Goal: Task Accomplishment & Management: Complete application form

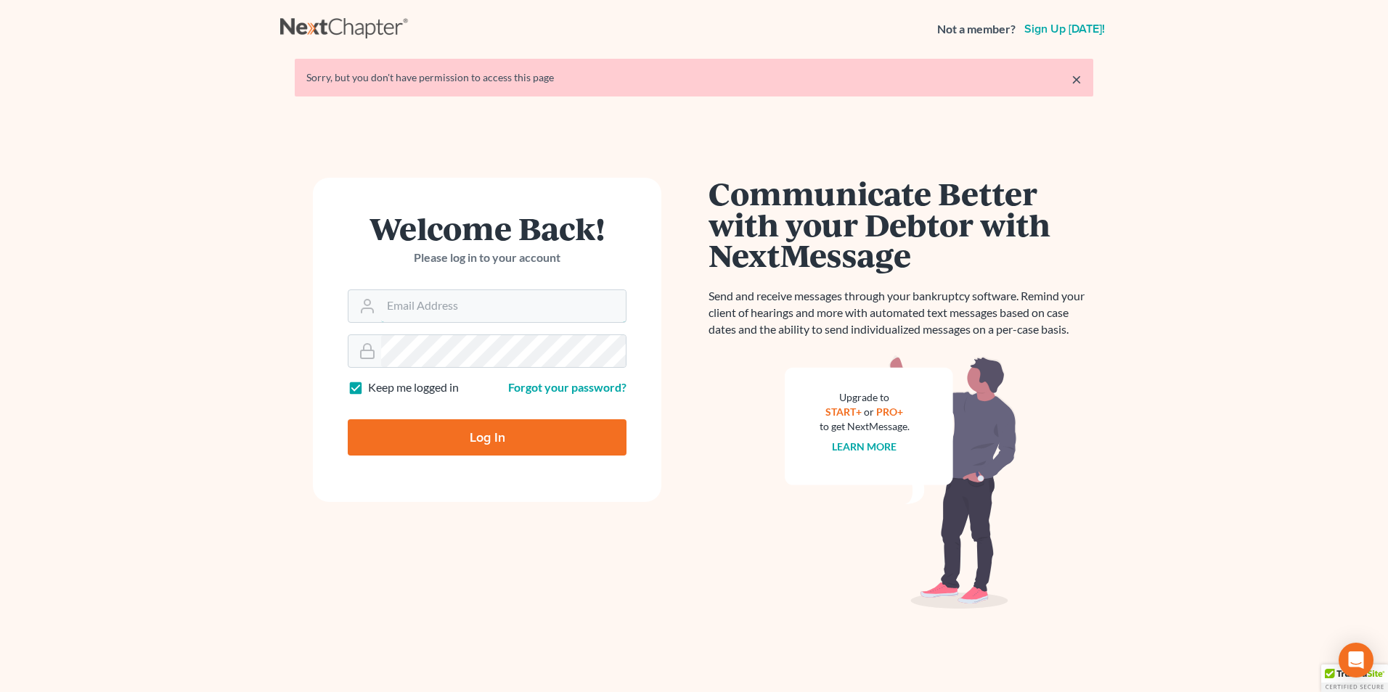
type input "[EMAIL_ADDRESS][DOMAIN_NAME]"
click at [512, 437] on input "Log In" at bounding box center [487, 438] width 279 height 36
type input "Thinking..."
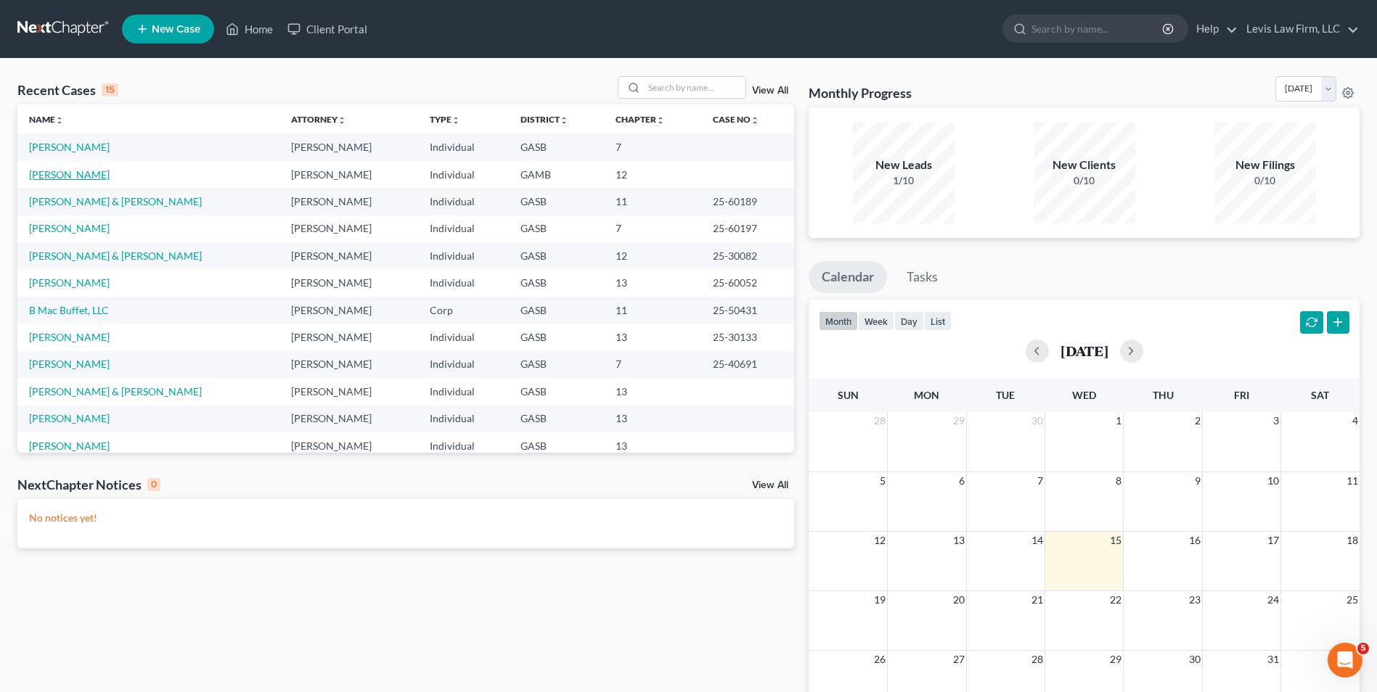
click at [52, 179] on link "[PERSON_NAME]" at bounding box center [69, 174] width 81 height 12
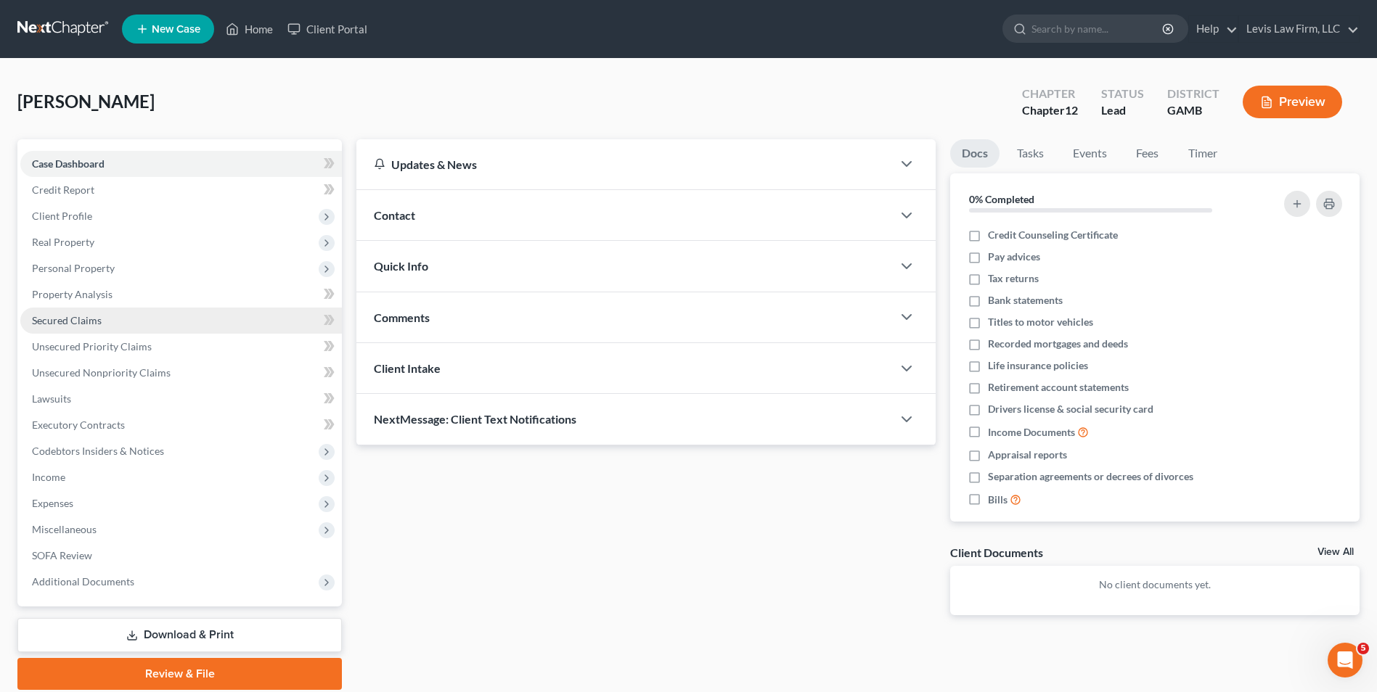
drag, startPoint x: 77, startPoint y: 317, endPoint x: 110, endPoint y: 329, distance: 35.3
click at [77, 317] on span "Secured Claims" at bounding box center [67, 320] width 70 height 12
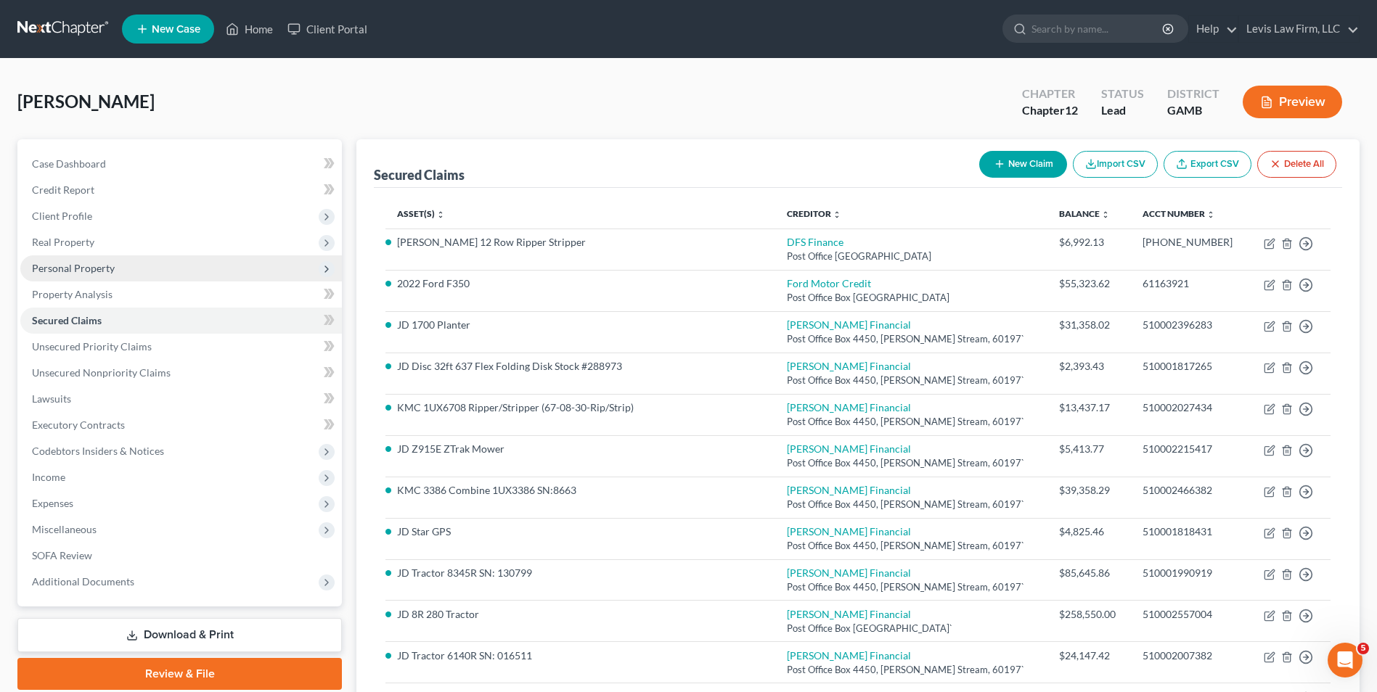
click at [92, 267] on span "Personal Property" at bounding box center [73, 268] width 83 height 12
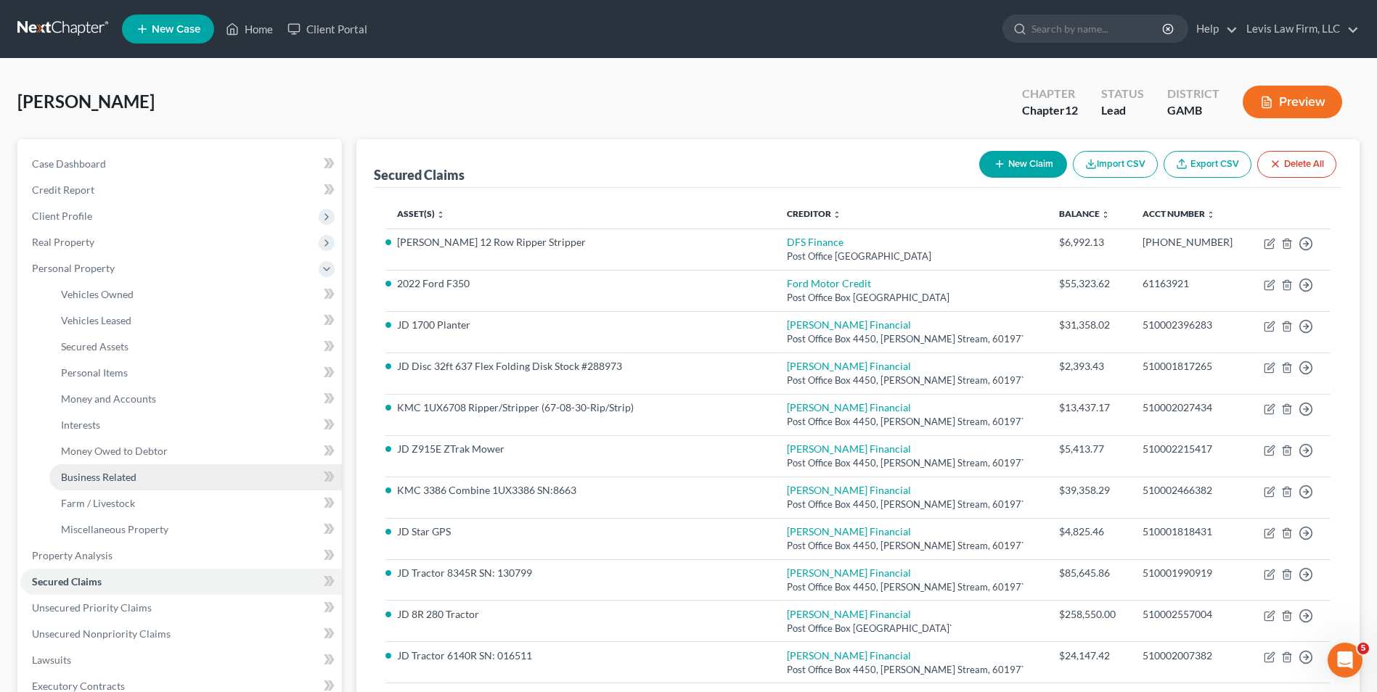
click at [126, 478] on span "Business Related" at bounding box center [98, 477] width 75 height 12
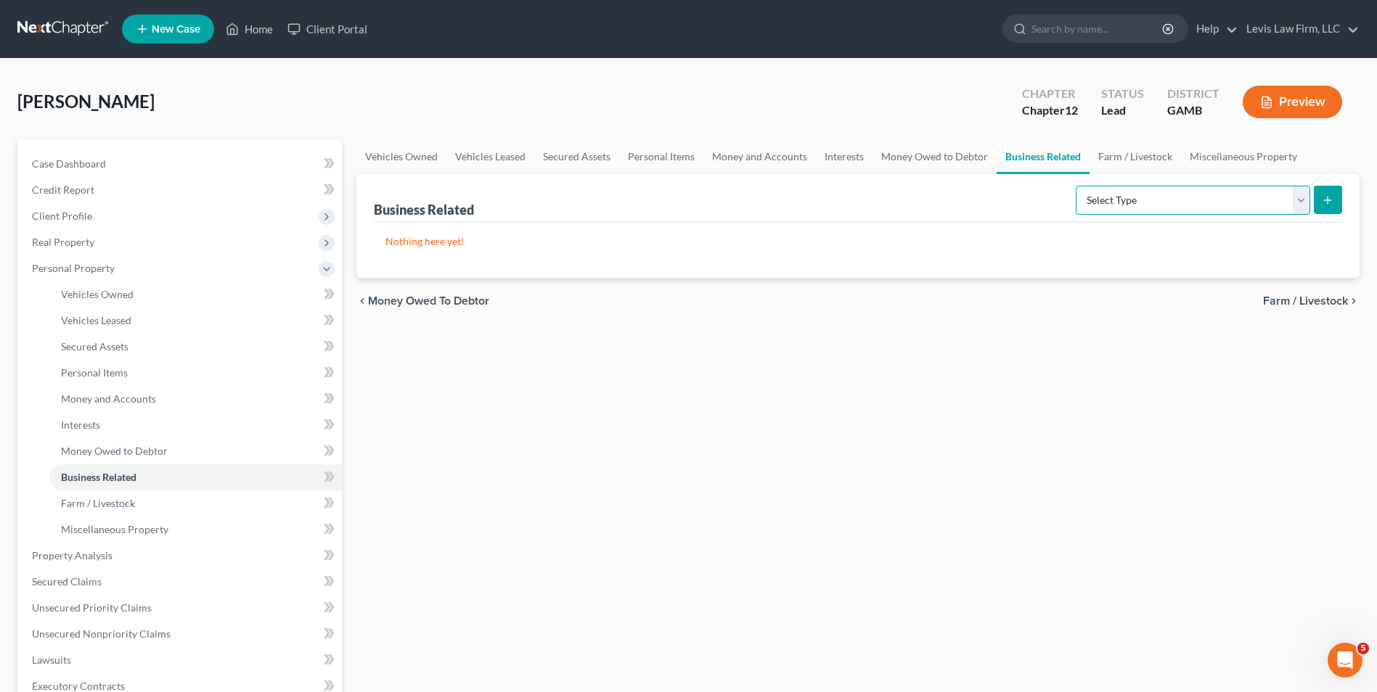
click at [1296, 203] on select "Select Type Customer Lists Franchises Inventory Licenses Machinery Office Equip…" at bounding box center [1193, 200] width 234 height 29
click at [1333, 197] on icon "submit" at bounding box center [1328, 201] width 12 height 12
click at [112, 499] on span "Farm / Livestock" at bounding box center [98, 503] width 74 height 12
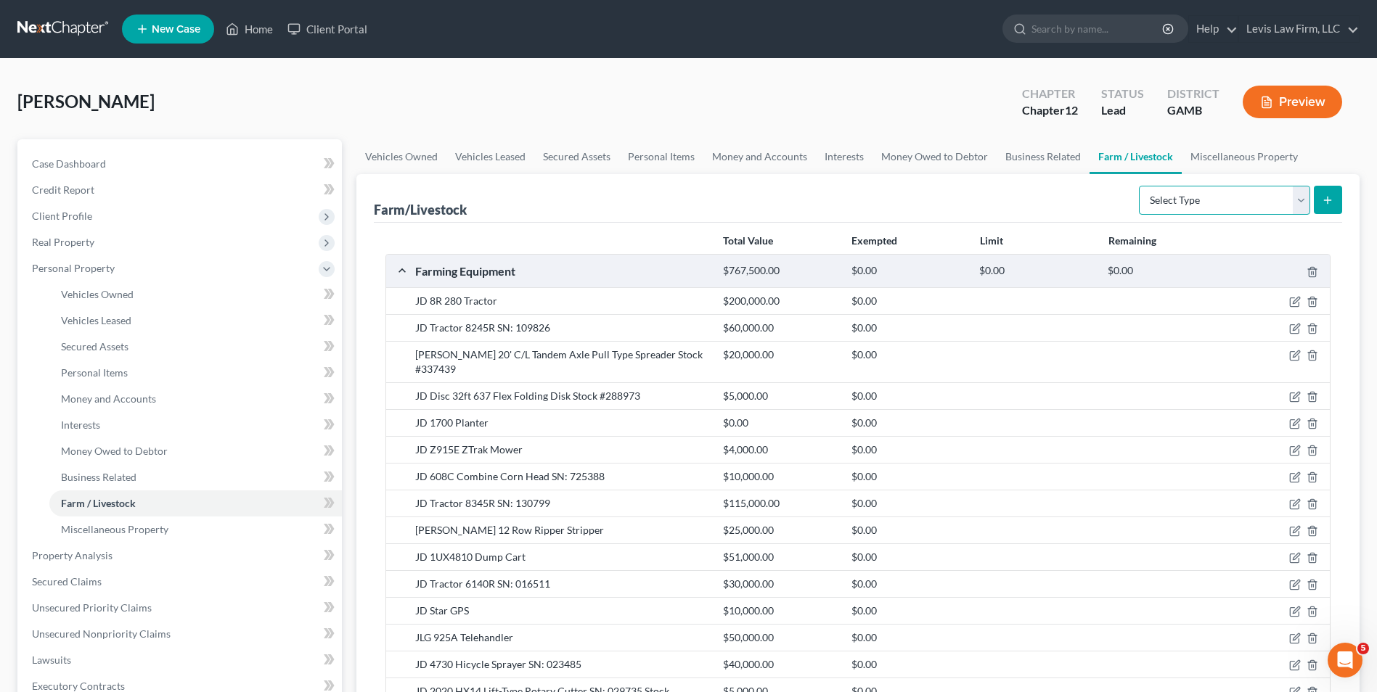
click at [1306, 204] on select "Select Type Animals & Livestock Crops: Growing or Harvested Farming Equipment F…" at bounding box center [1224, 200] width 171 height 29
click at [1301, 205] on select "Select Type Animals & Livestock Crops: Growing or Harvested Farming Equipment F…" at bounding box center [1224, 200] width 171 height 29
click at [120, 475] on span "Business Related" at bounding box center [98, 477] width 75 height 12
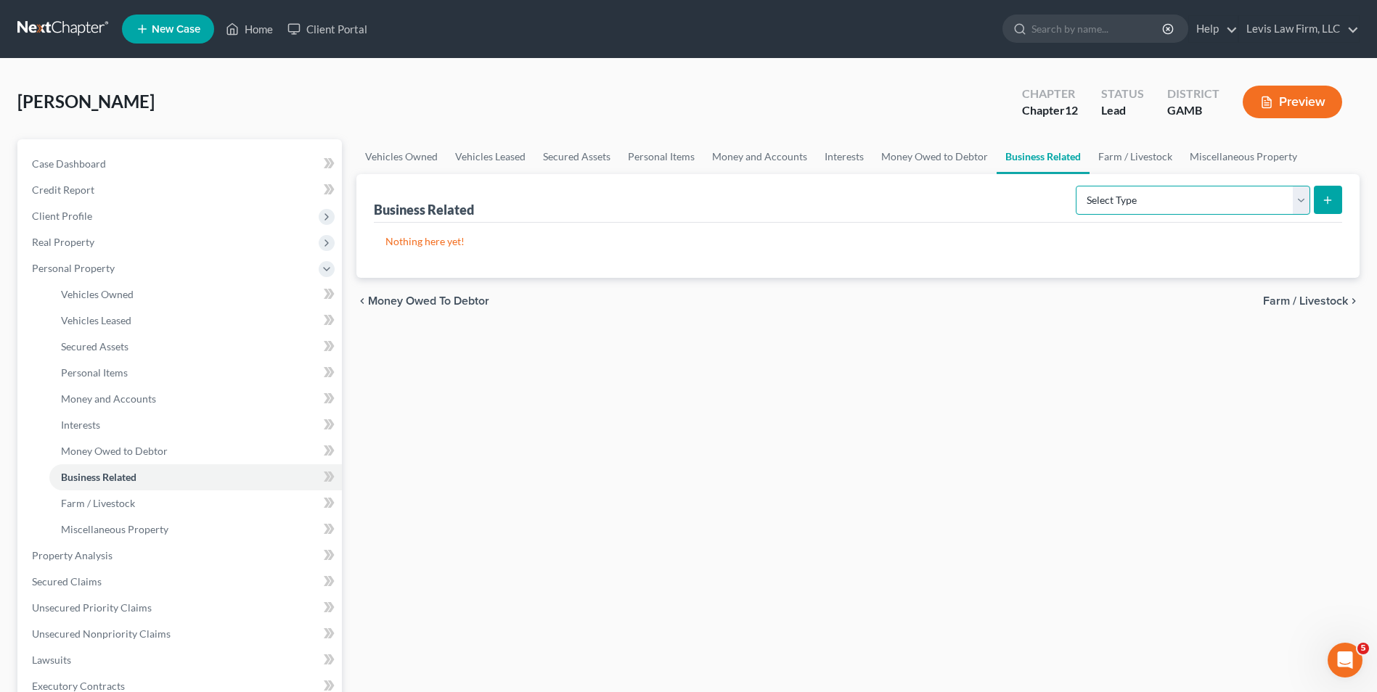
click at [1300, 201] on select "Select Type Customer Lists Franchises Inventory Licenses Machinery Office Equip…" at bounding box center [1193, 200] width 234 height 29
select select "machinery"
click at [1076, 186] on select "Select Type Customer Lists Franchises Inventory Licenses Machinery Office Equip…" at bounding box center [1193, 200] width 234 height 29
click at [1335, 202] on button "submit" at bounding box center [1328, 200] width 28 height 28
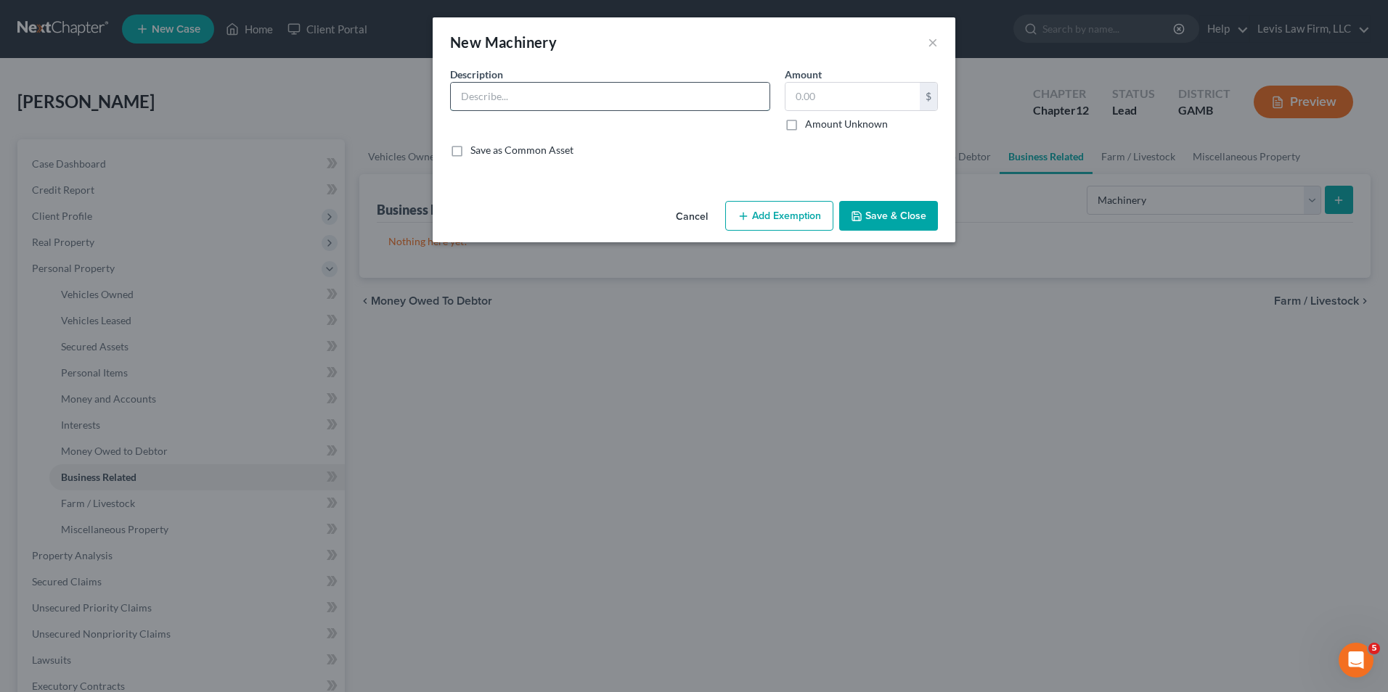
click at [459, 94] on input "text" at bounding box center [610, 97] width 319 height 28
type input "1 Peterbuilt 579 Semi VIN: 635430 $20,000.00; 1 Peterbuilt 579 Semi (Wreck) $3,…"
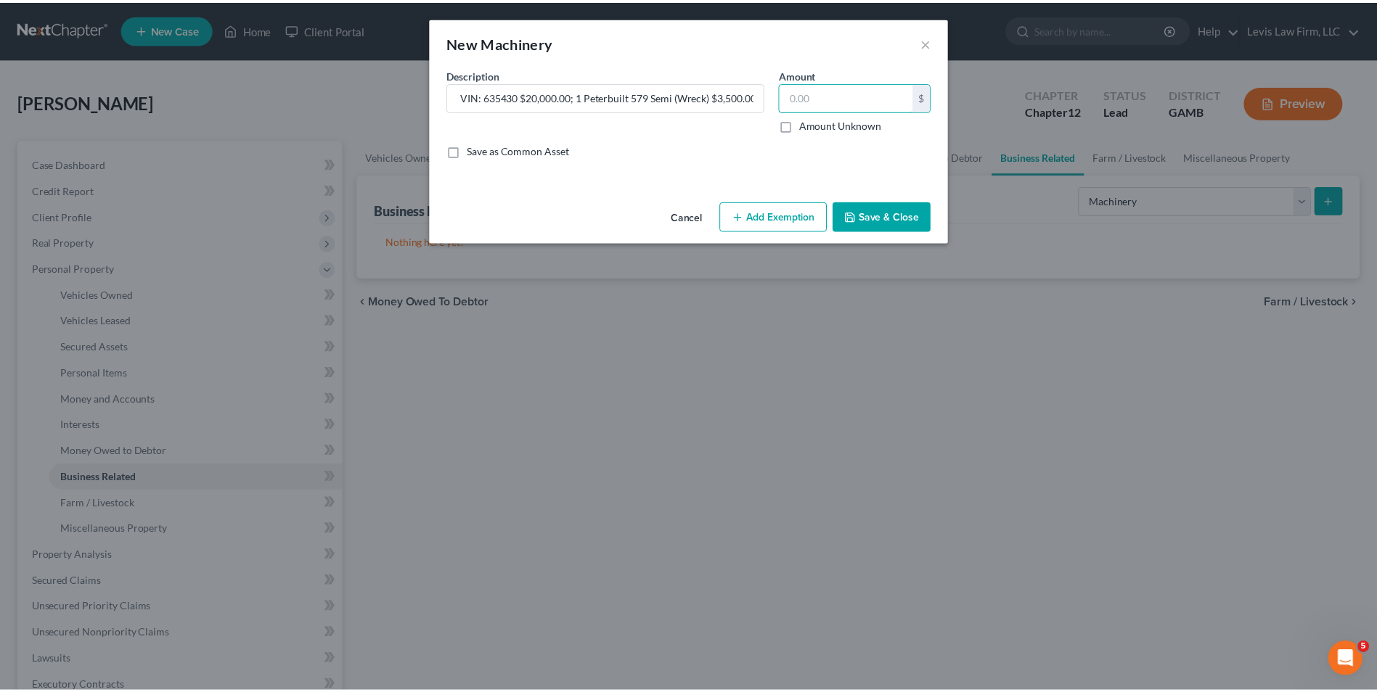
scroll to position [0, 0]
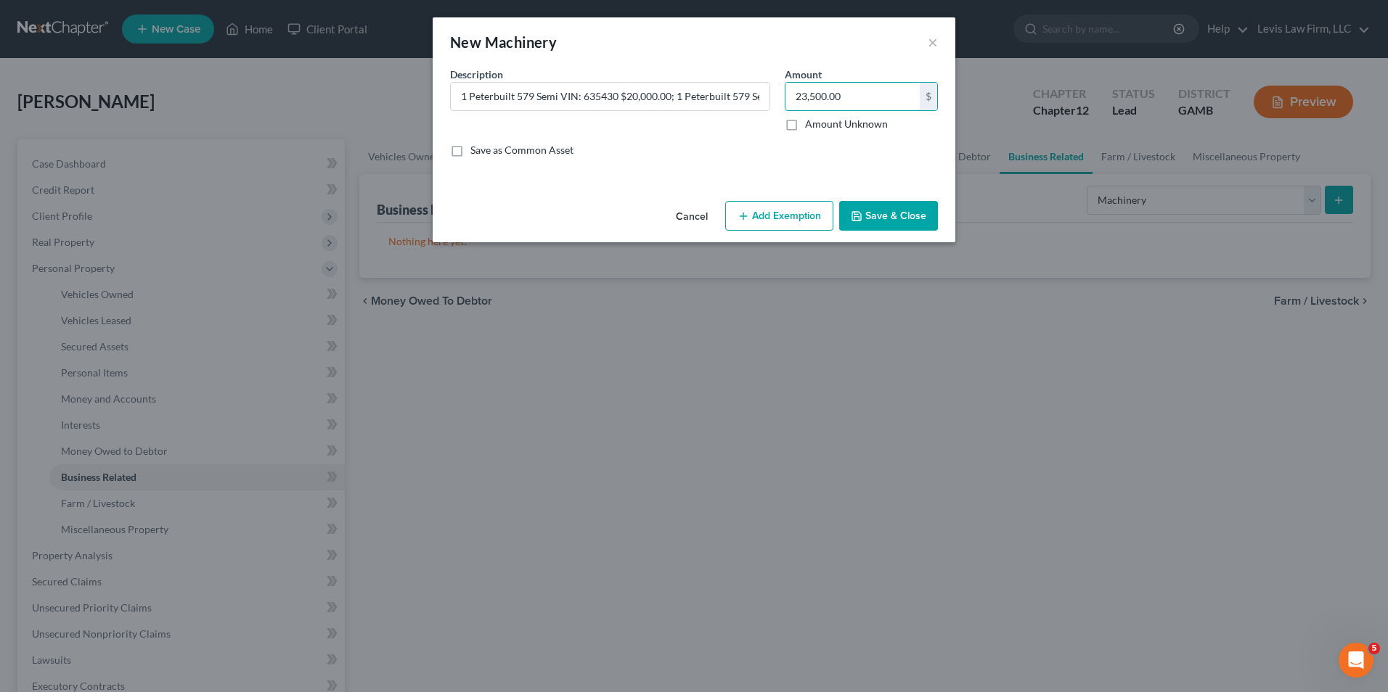
type input "23,500.00"
click at [885, 213] on button "Save & Close" at bounding box center [888, 216] width 99 height 30
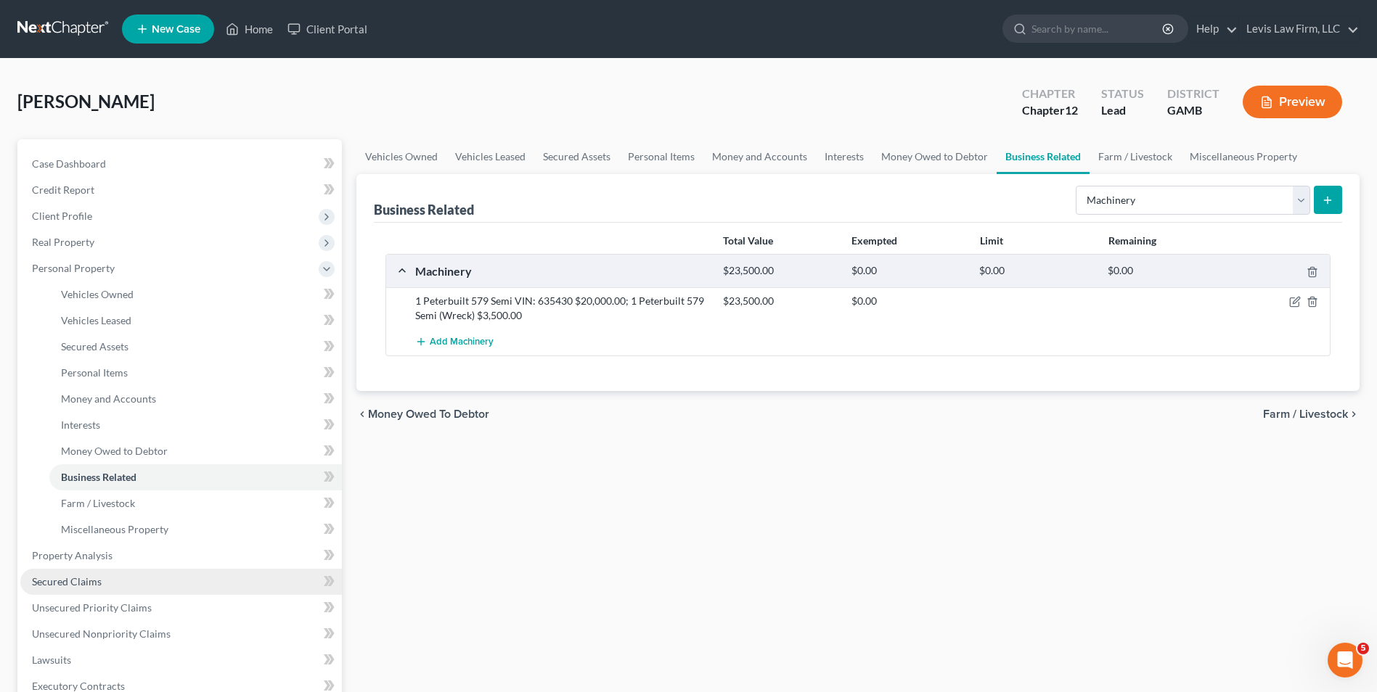
click at [83, 584] on span "Secured Claims" at bounding box center [67, 582] width 70 height 12
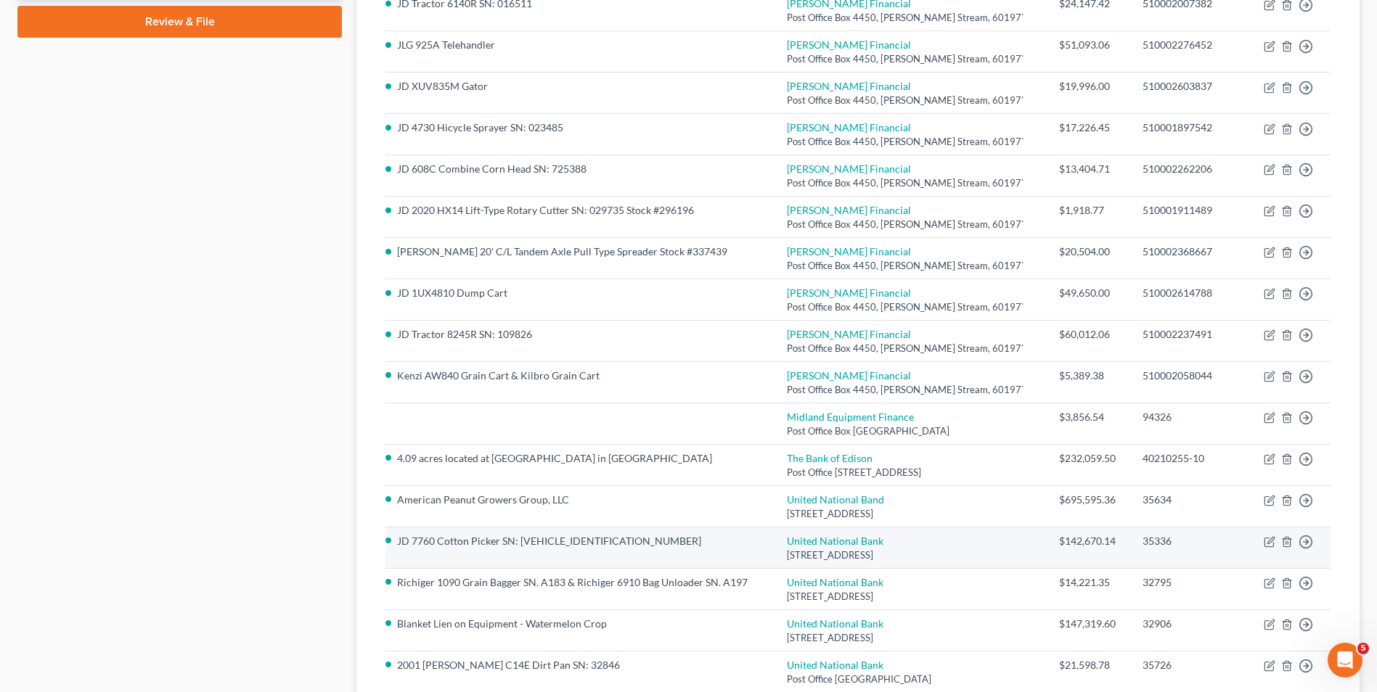
scroll to position [653, 0]
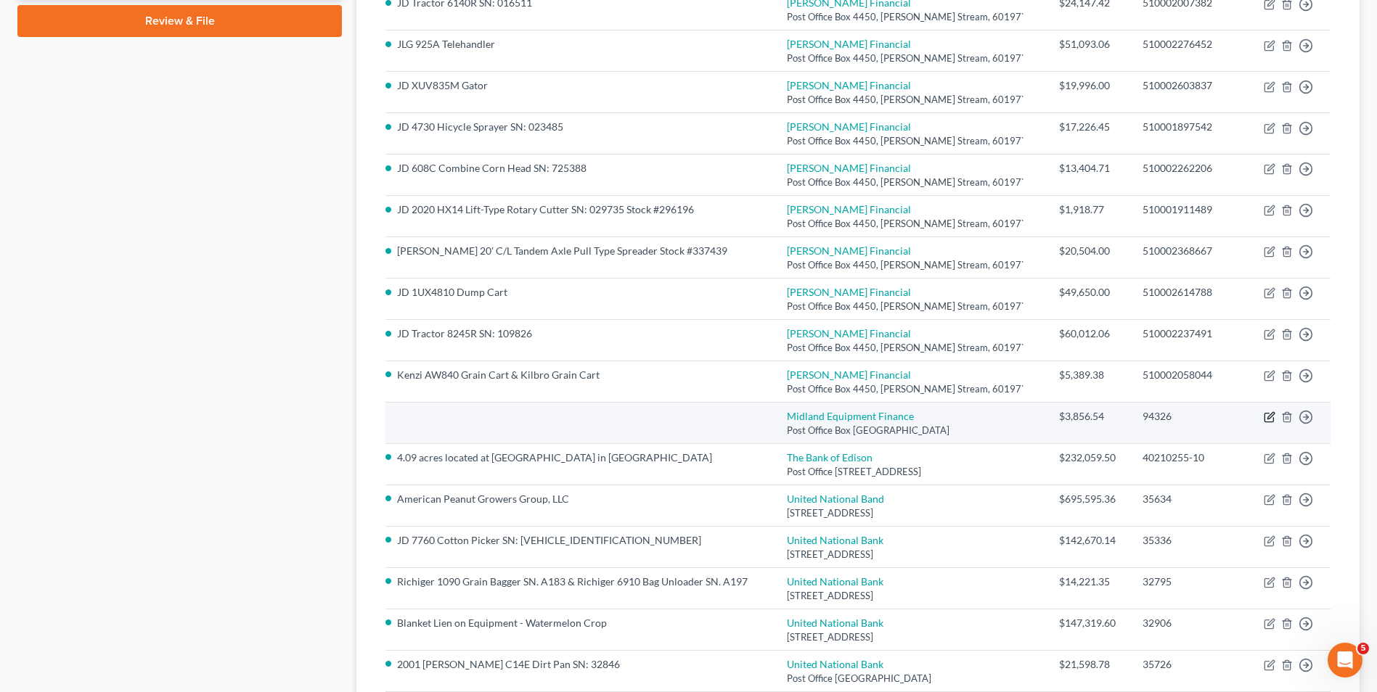
click at [1270, 418] on icon "button" at bounding box center [1270, 416] width 7 height 7
select select "50"
select select "0"
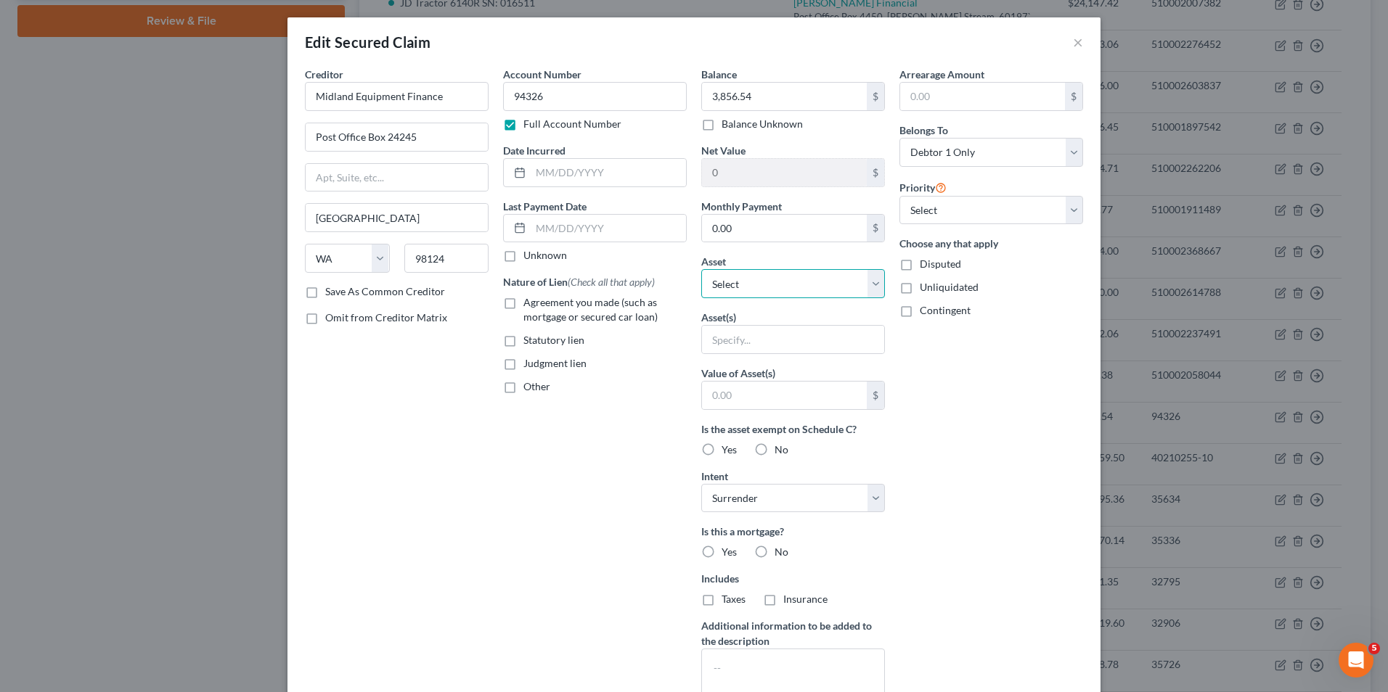
click at [875, 287] on select "Select Other Multiple Assets 2760 Herring Buckhole Road - $153228.0 JD 8R 280 T…" at bounding box center [793, 283] width 184 height 29
select select "35"
click at [701, 269] on select "Select Other Multiple Assets 2760 Herring Buckhole Road - $153228.0 JD 8R 280 T…" at bounding box center [793, 283] width 184 height 29
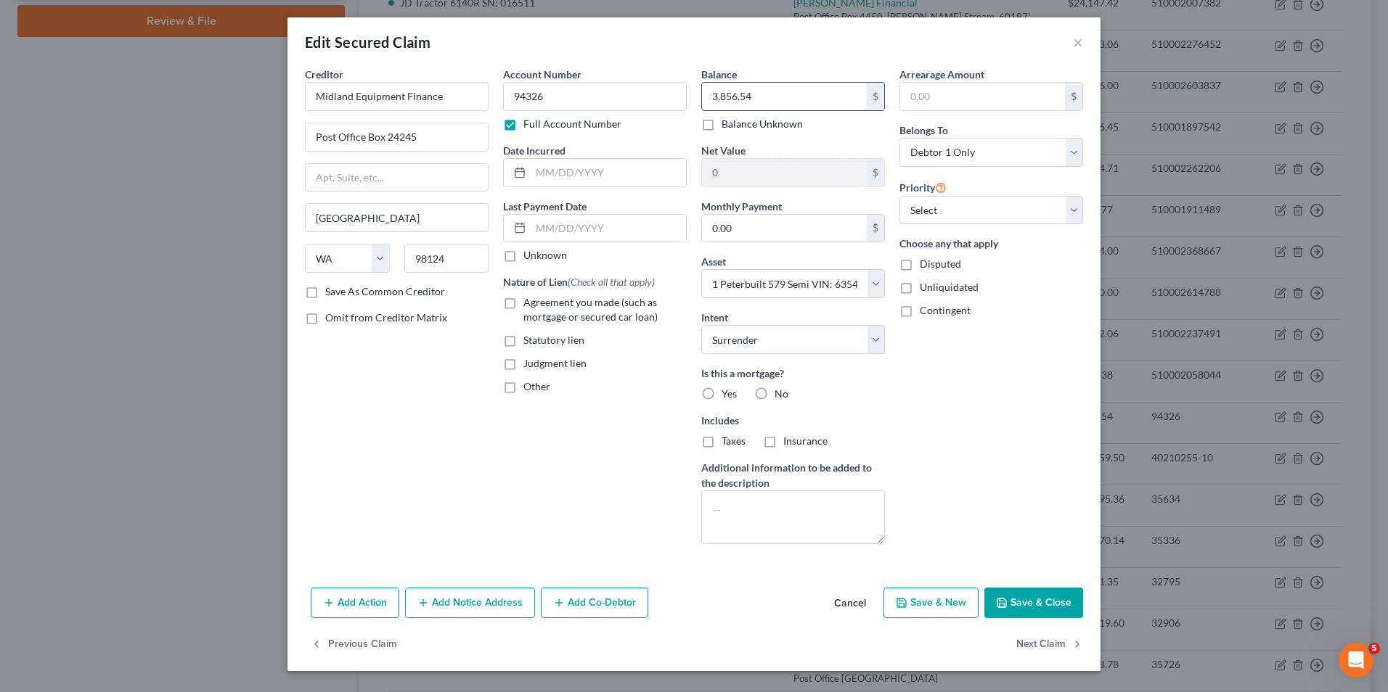
click at [761, 94] on input "3,856.54" at bounding box center [784, 97] width 165 height 28
type input "34,442.00"
click at [1036, 597] on button "Save & Close" at bounding box center [1033, 603] width 99 height 30
select select
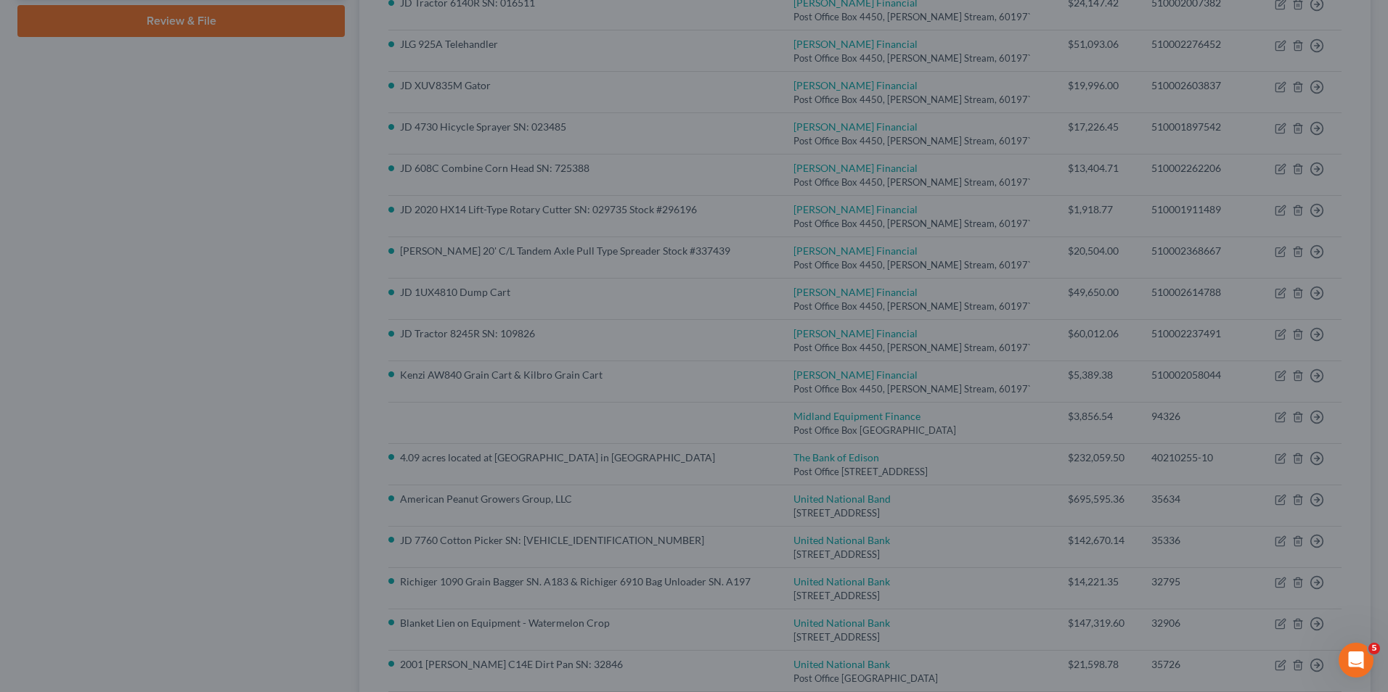
type input "-10,942.00"
select select "35"
type input "0"
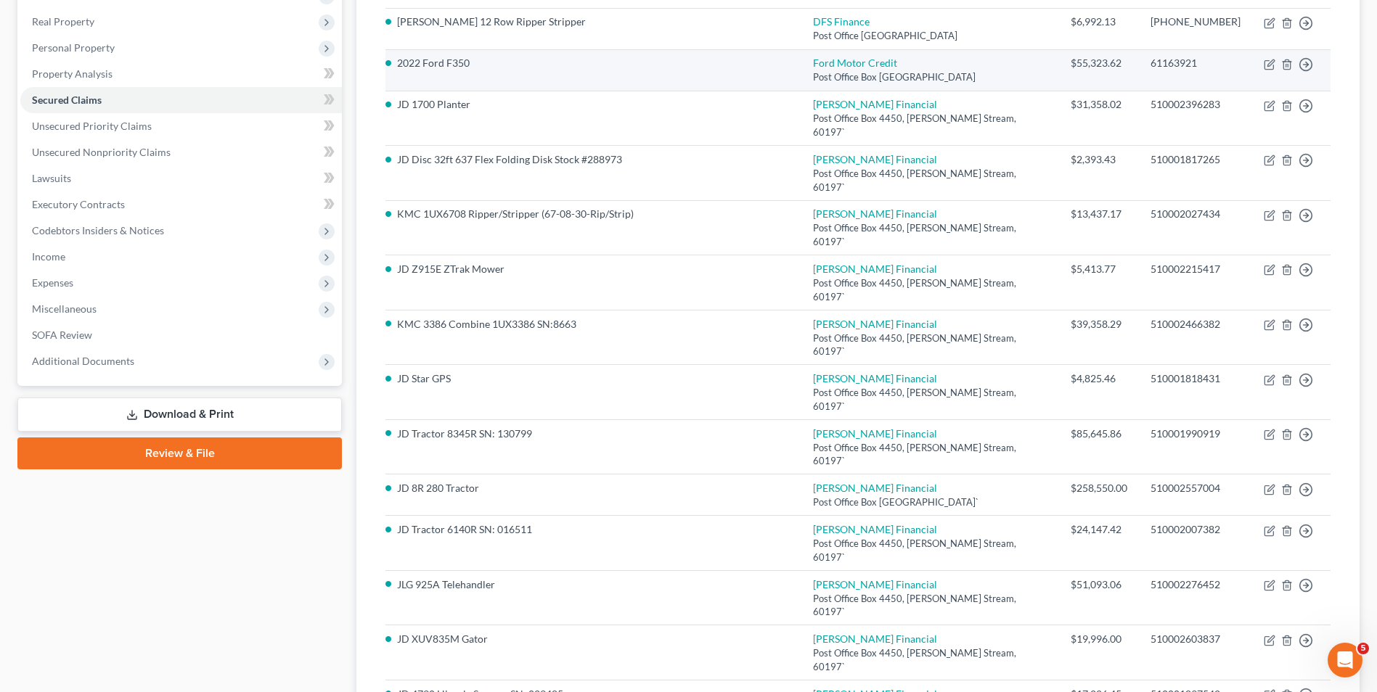
scroll to position [53, 0]
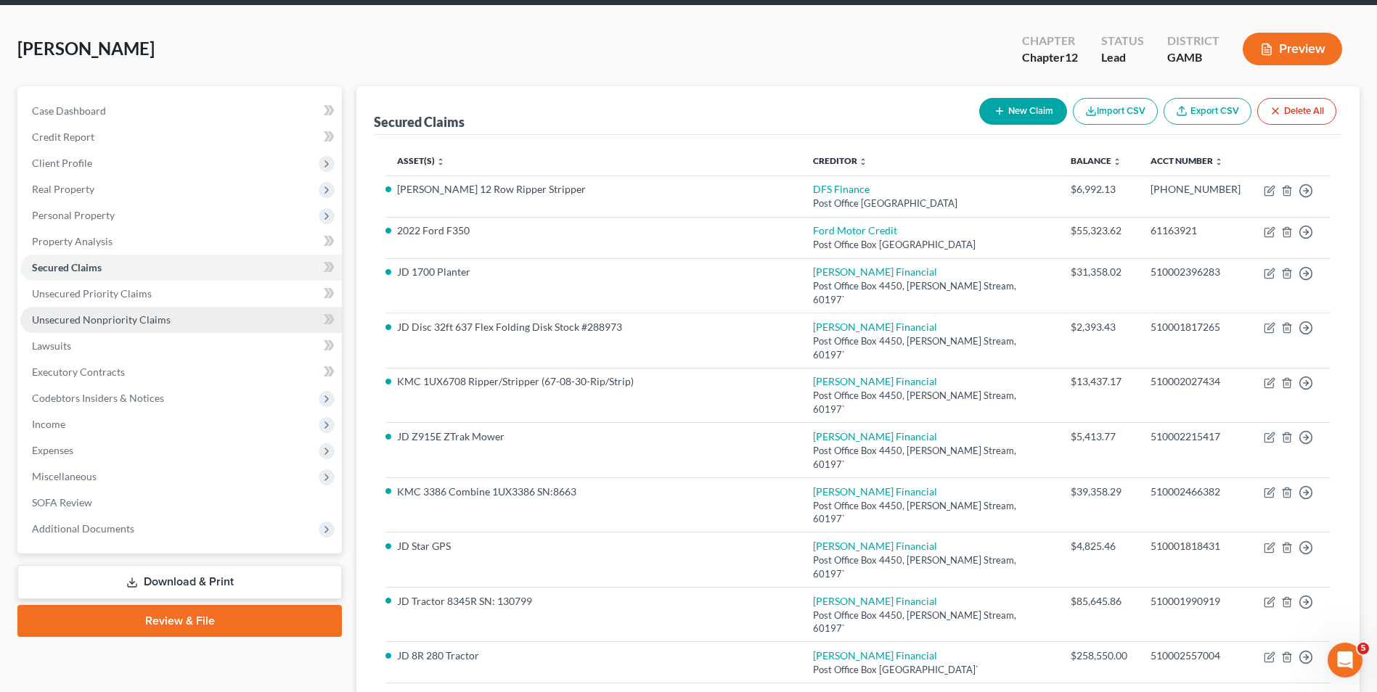
click at [116, 316] on span "Unsecured Nonpriority Claims" at bounding box center [101, 320] width 139 height 12
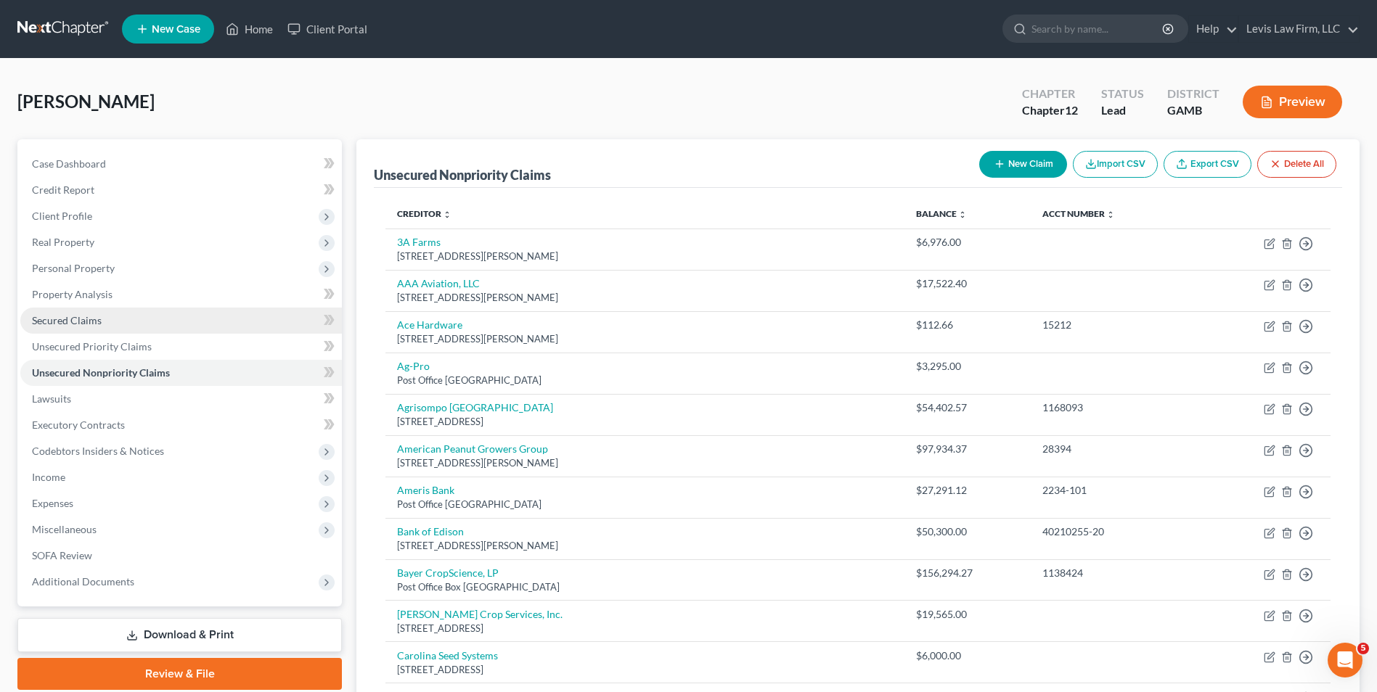
click at [54, 320] on span "Secured Claims" at bounding box center [67, 320] width 70 height 12
